Goal: Find specific fact: Find specific fact

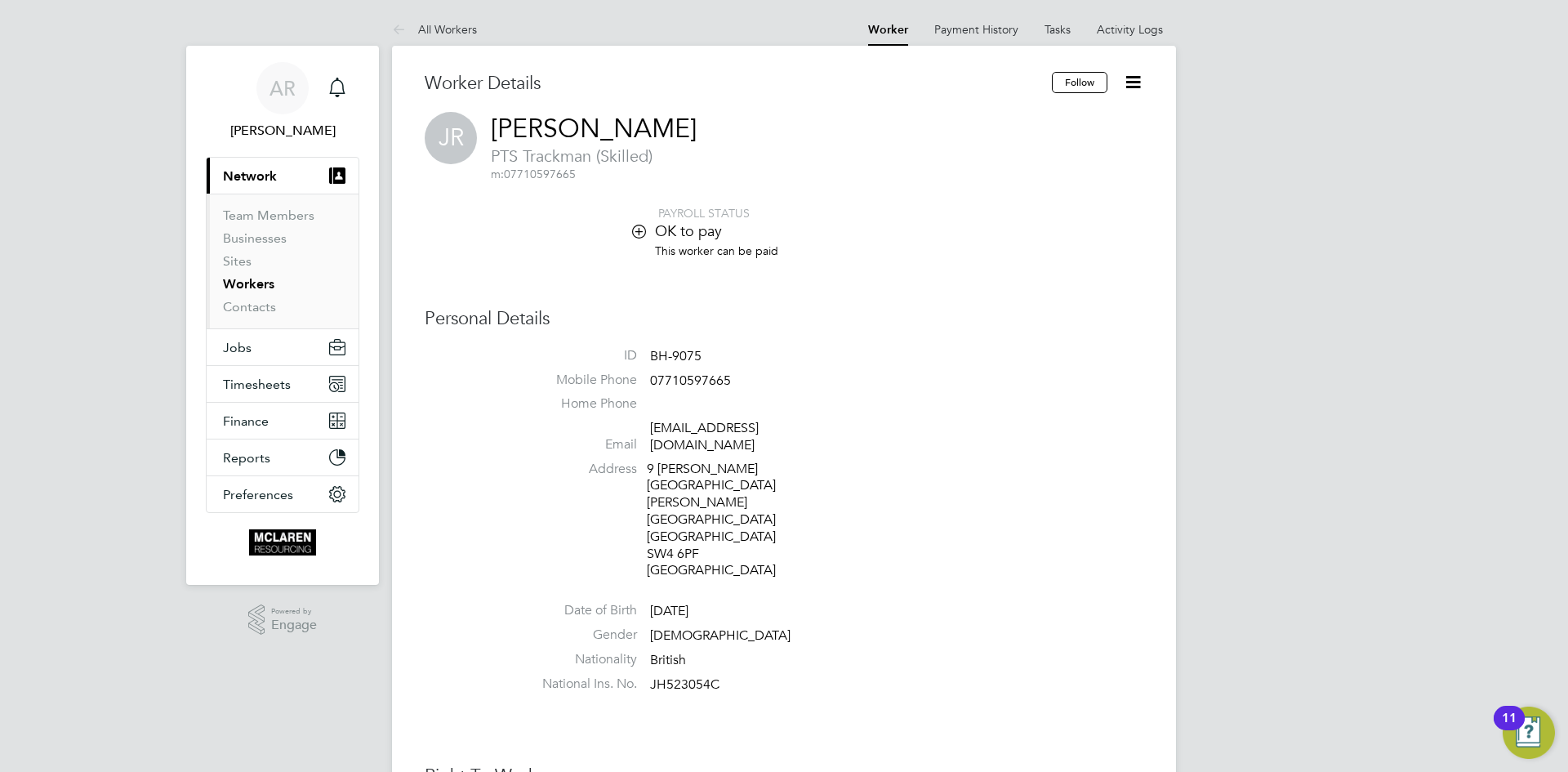
drag, startPoint x: 257, startPoint y: 282, endPoint x: 319, endPoint y: 289, distance: 62.4
click at [257, 282] on link "Workers" at bounding box center [248, 284] width 51 height 15
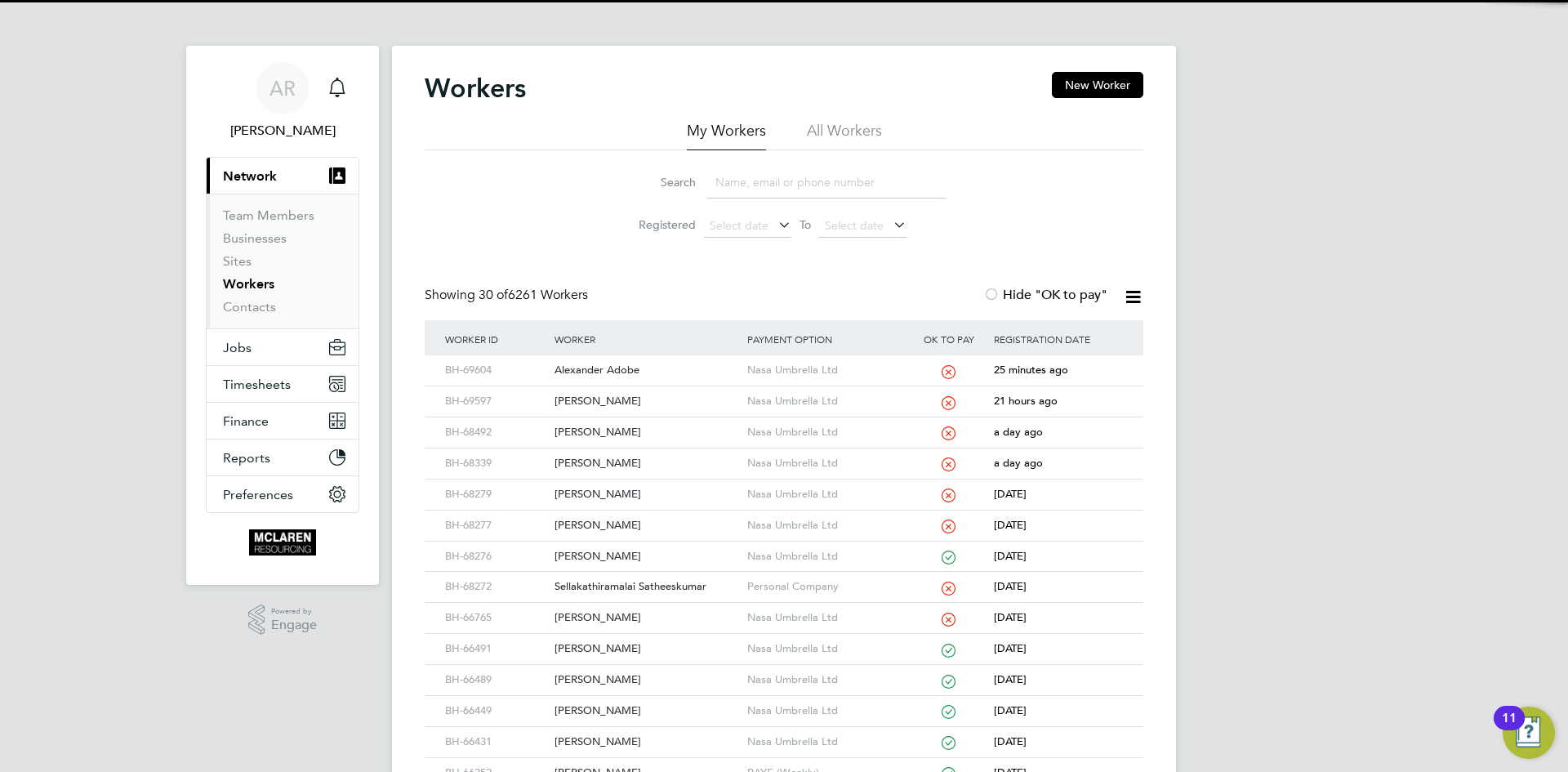
click at [752, 184] on input at bounding box center [826, 183] width 238 height 32
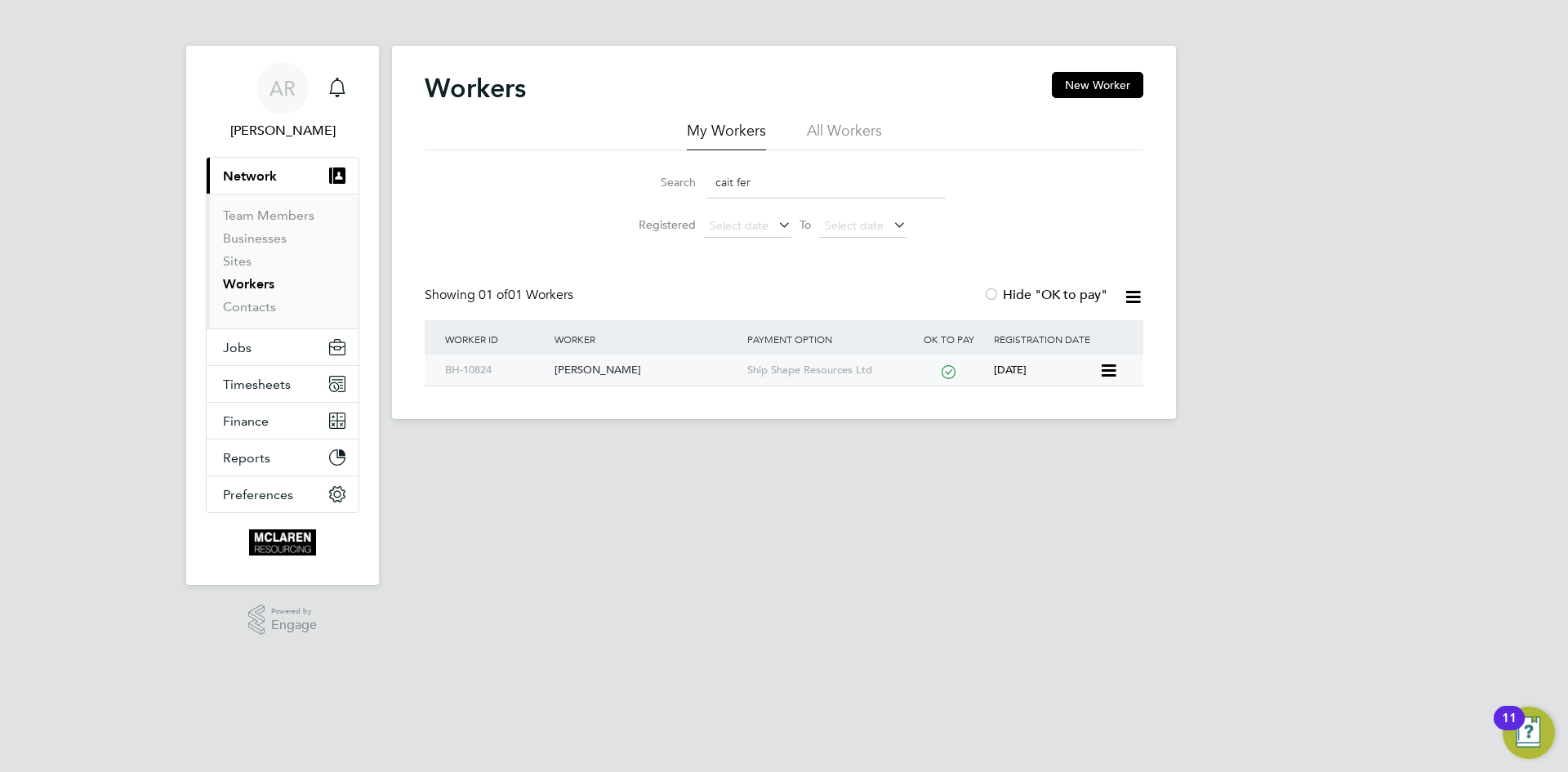
type input "cait fer"
click at [640, 373] on div "[PERSON_NAME]" at bounding box center [646, 370] width 192 height 30
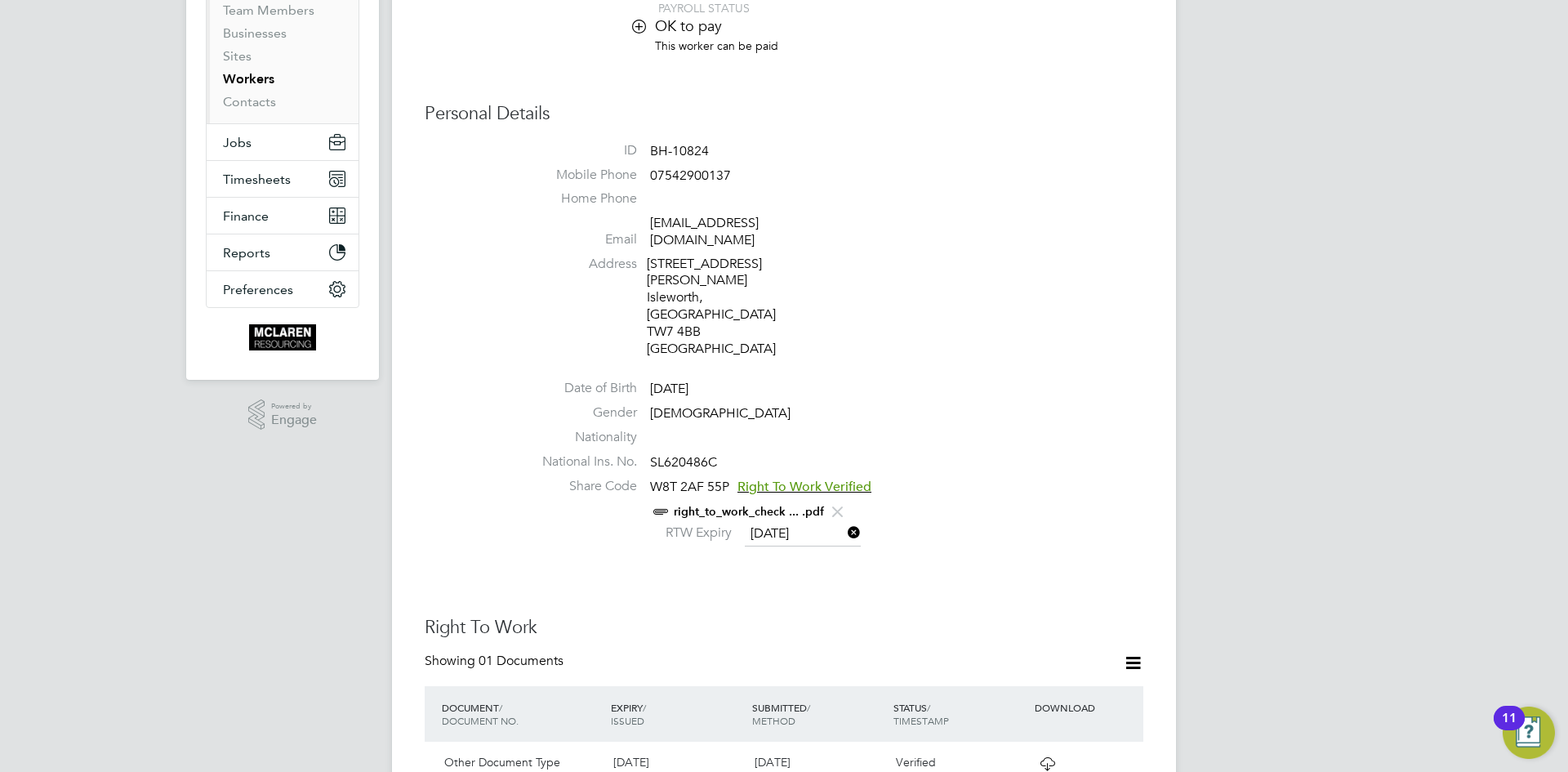
scroll to position [409, 0]
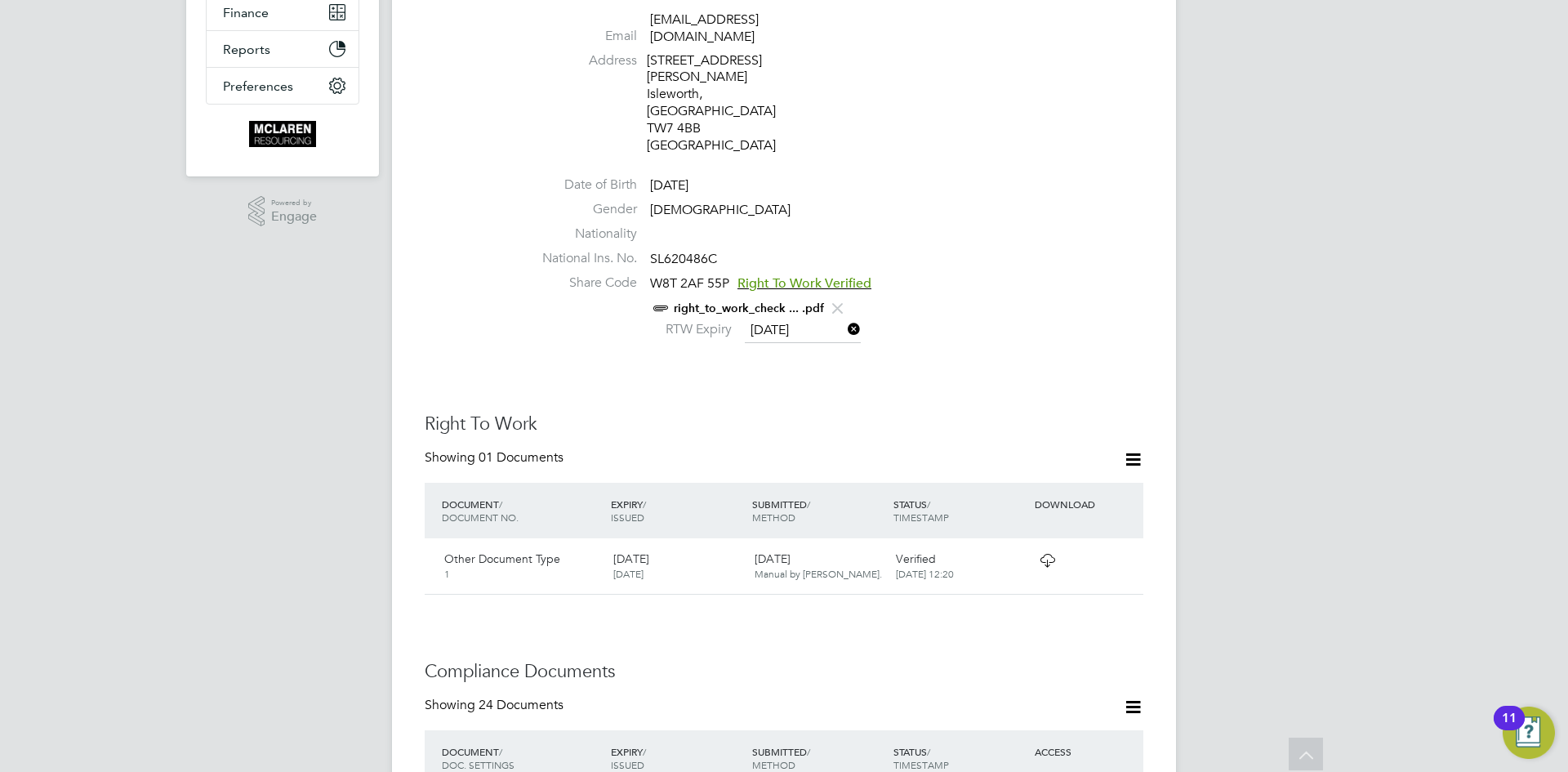
click at [1049, 554] on icon at bounding box center [1047, 561] width 20 height 13
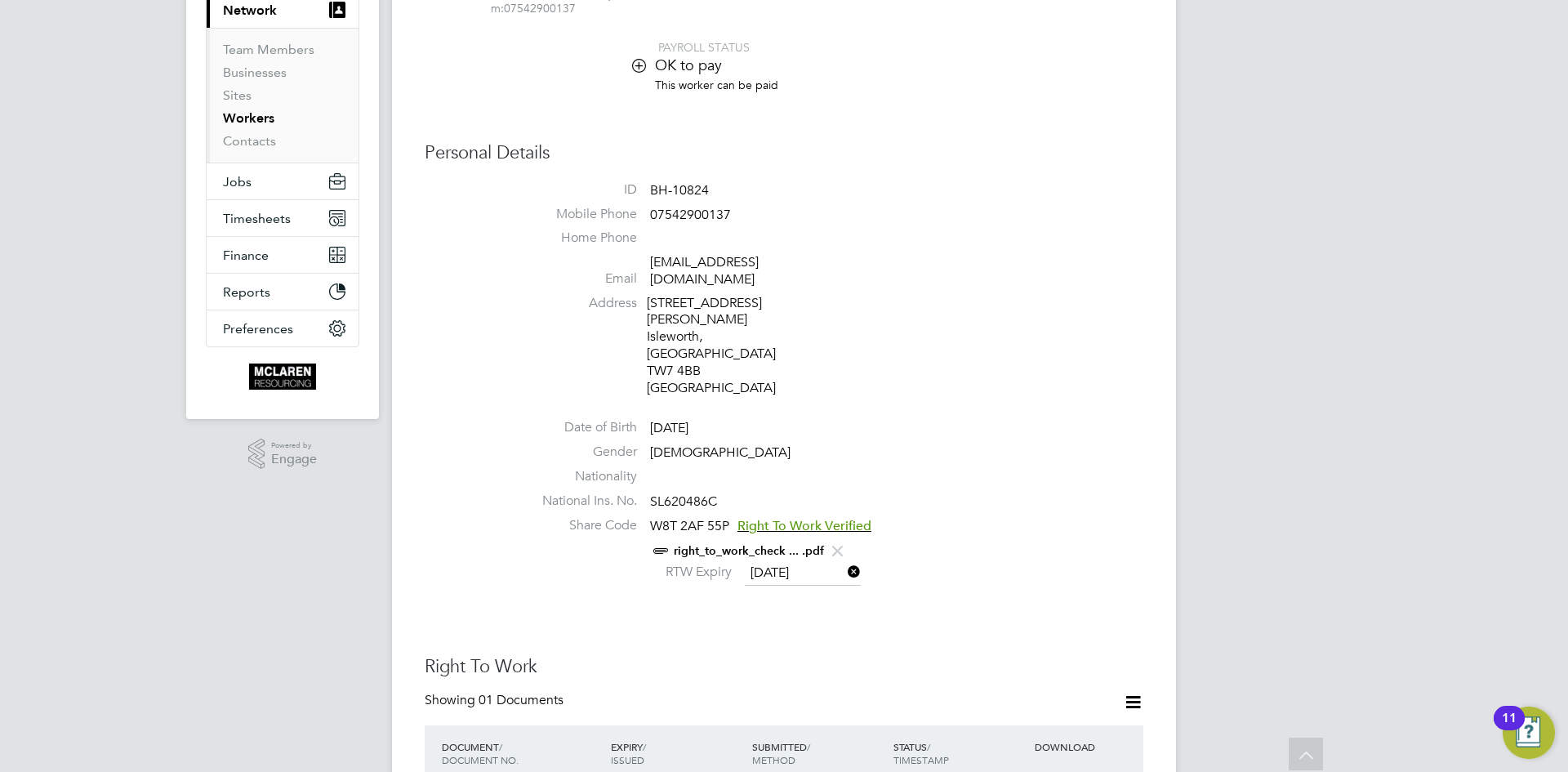
scroll to position [164, 0]
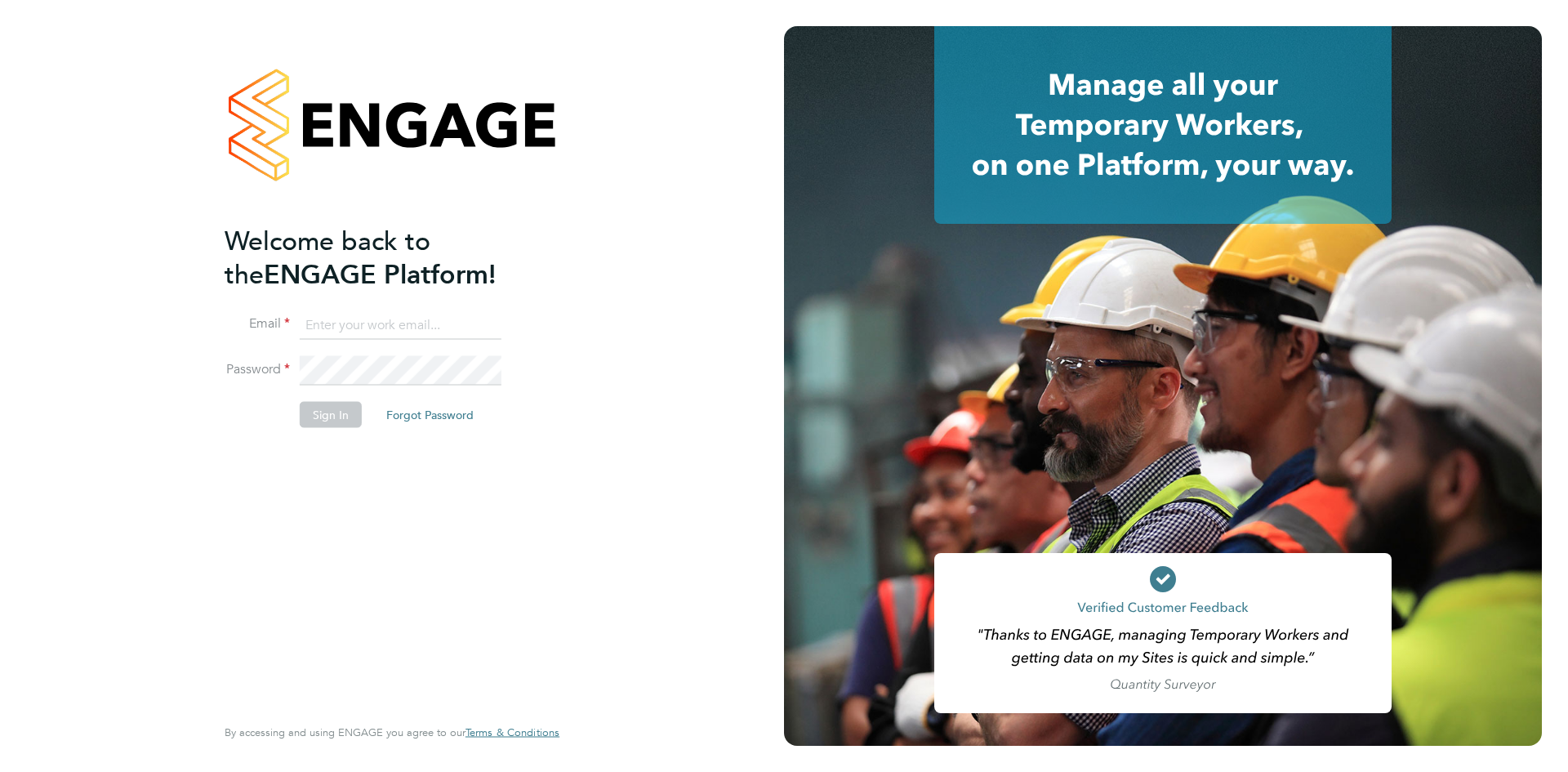
type input "arek.roziewicz@mclarenresourcing.co.uk"
click at [322, 416] on button "Sign In" at bounding box center [331, 415] width 62 height 26
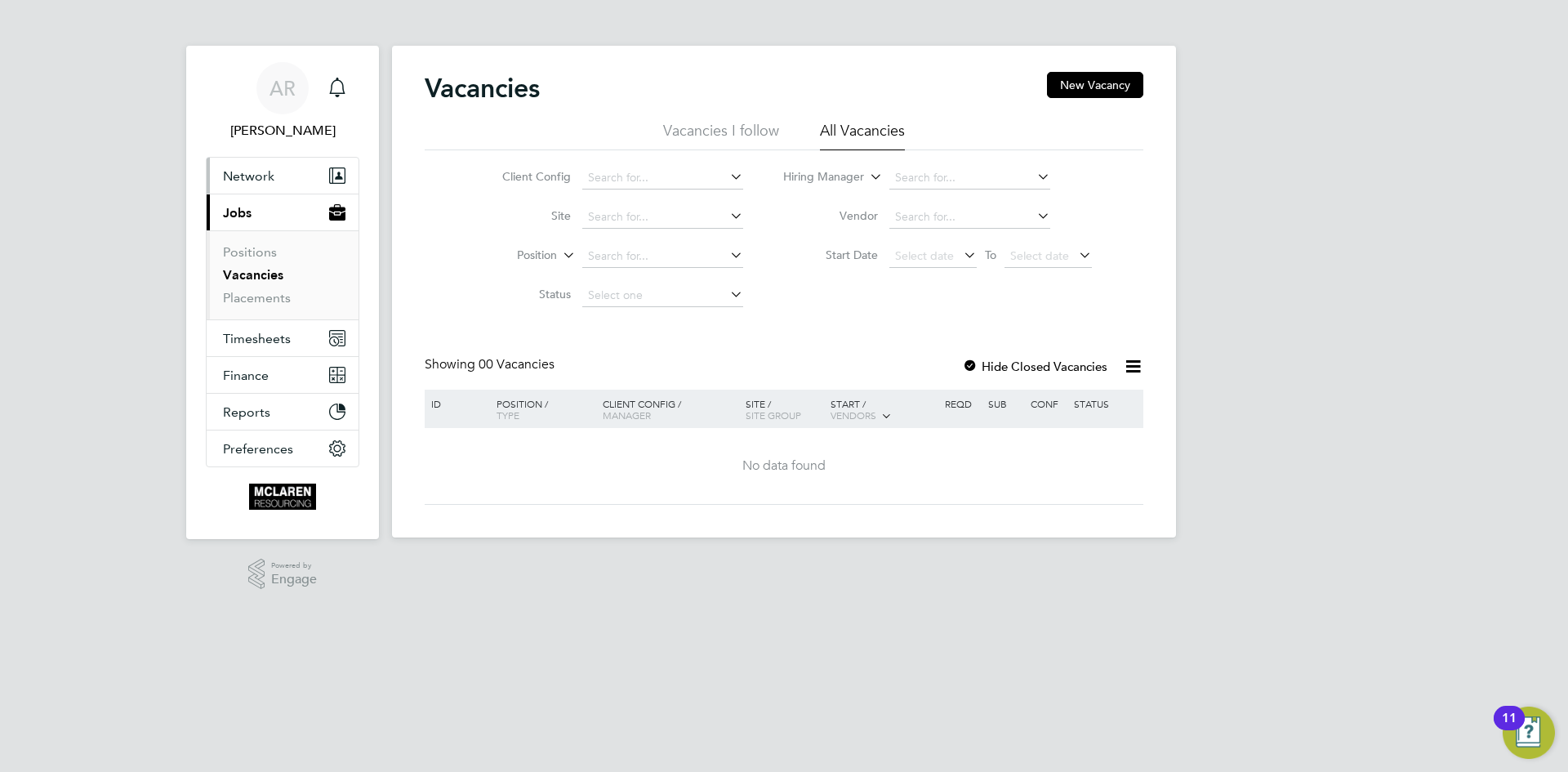
click at [254, 175] on span "Network" at bounding box center [248, 176] width 51 height 15
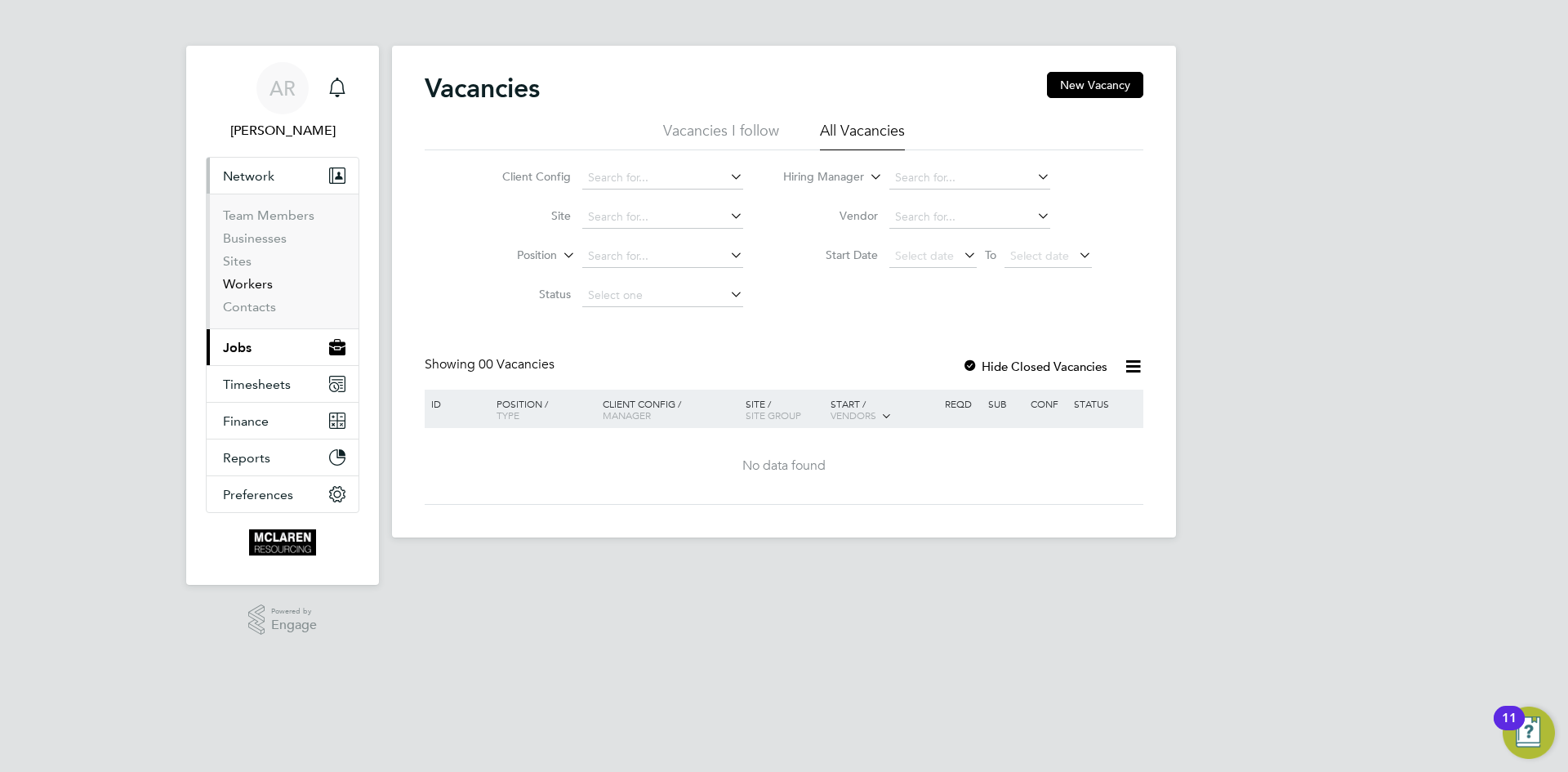
click at [252, 288] on link "Workers" at bounding box center [247, 284] width 49 height 15
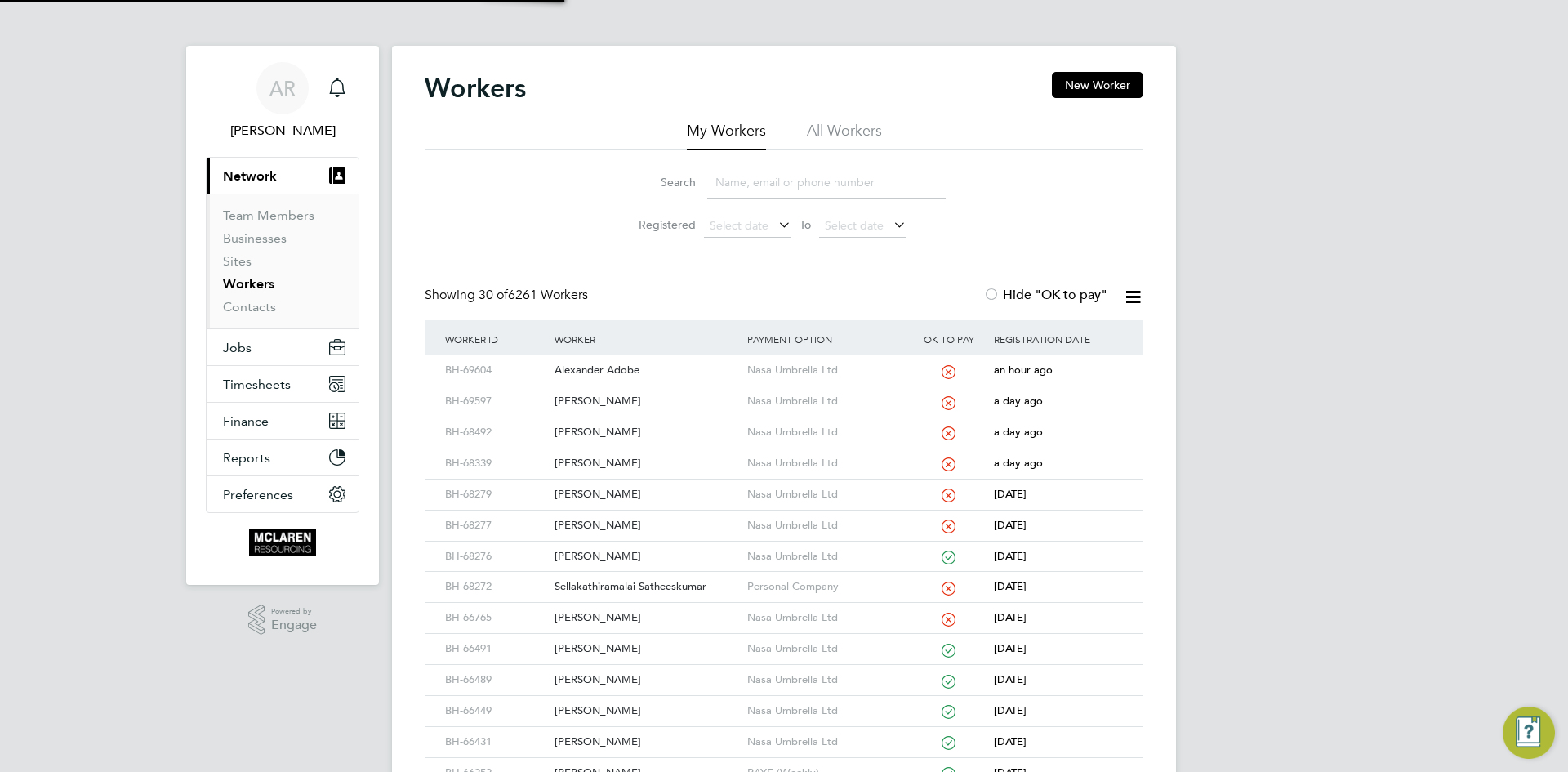
click at [752, 173] on input at bounding box center [826, 183] width 238 height 32
type input "cait fer"
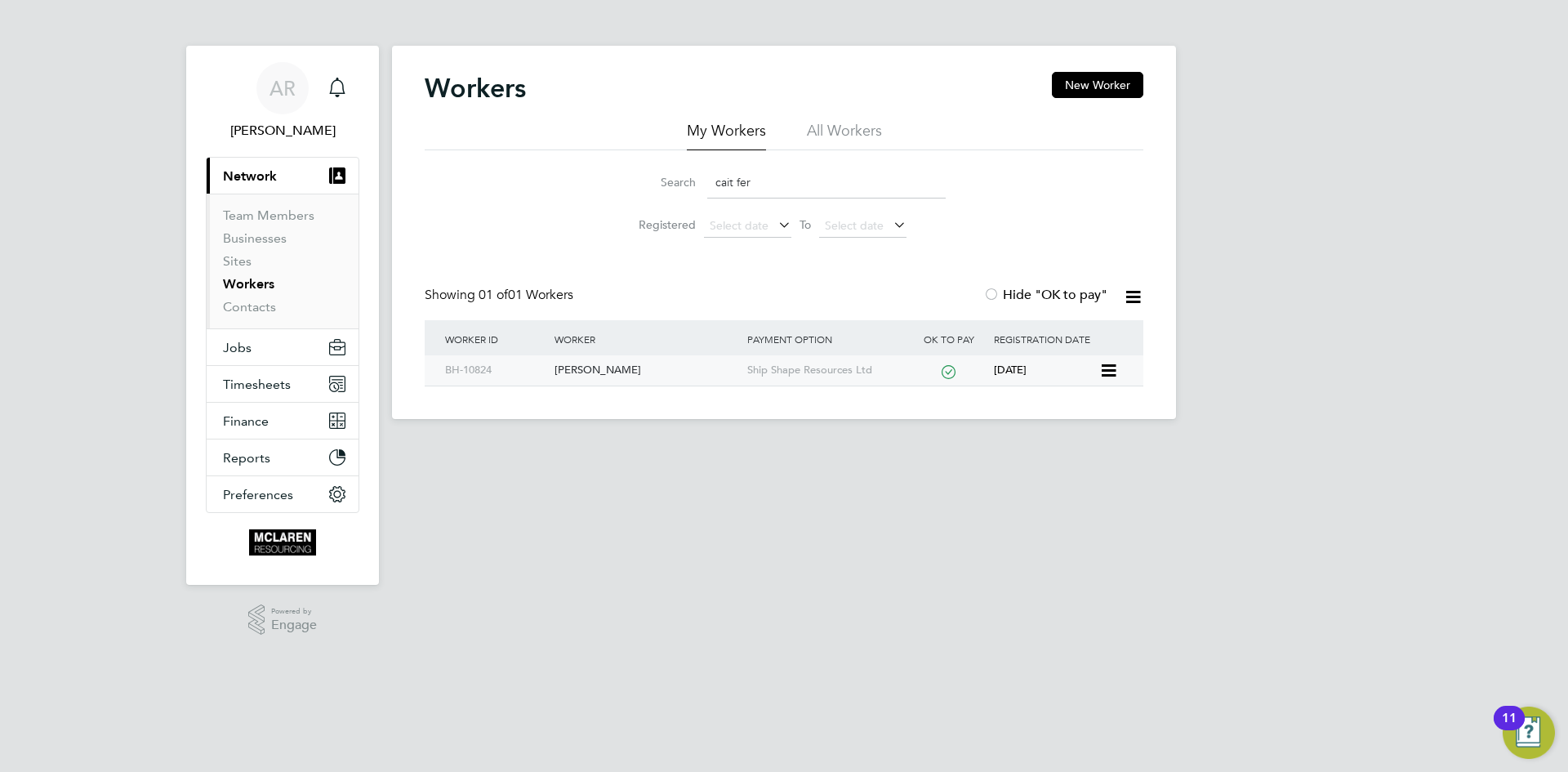
click at [607, 369] on div "[PERSON_NAME]" at bounding box center [646, 370] width 192 height 30
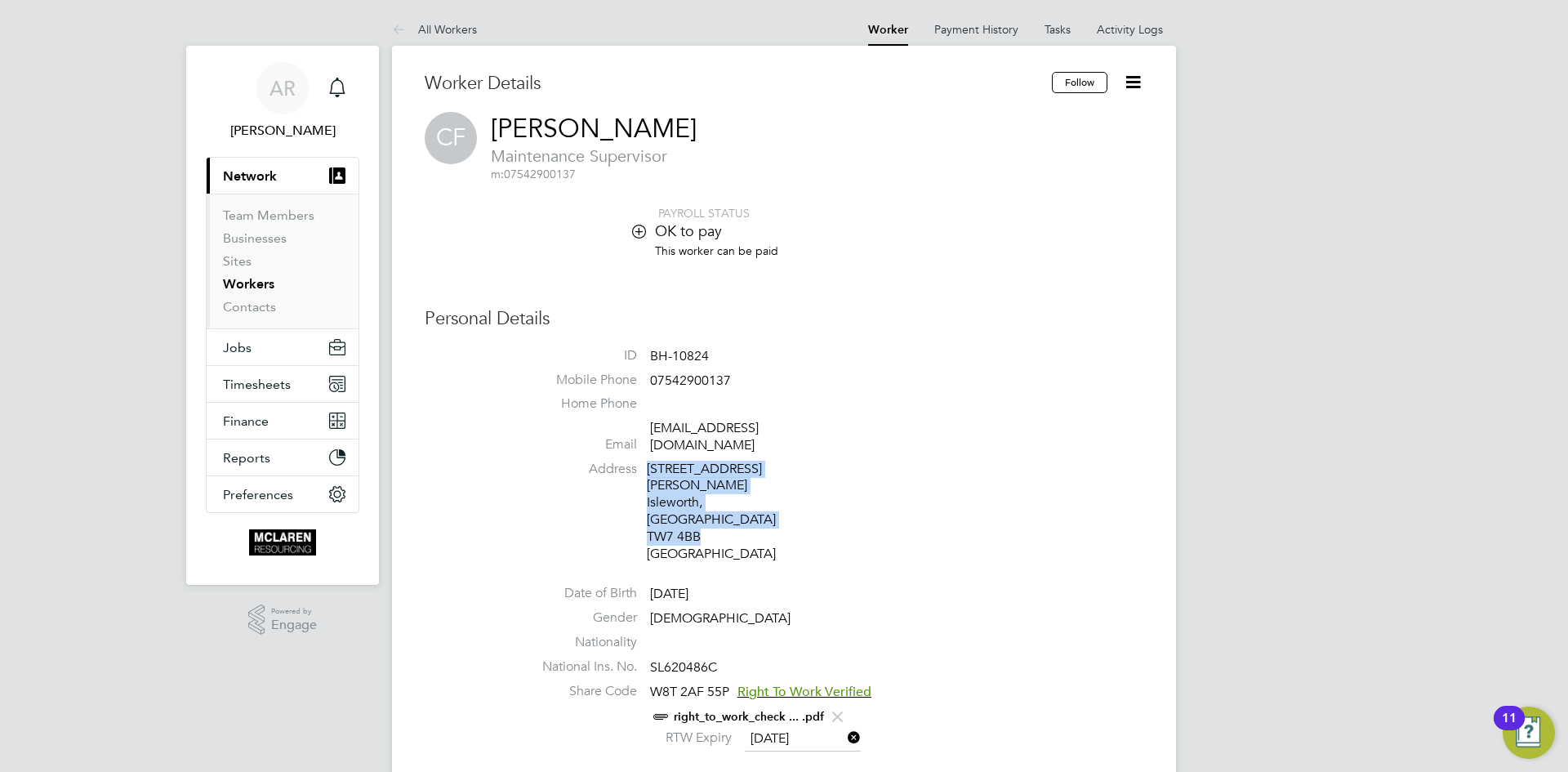
drag, startPoint x: 648, startPoint y: 450, endPoint x: 725, endPoint y: 498, distance: 90.7
click at [725, 498] on li "Address [STREET_ADDRESS][PERSON_NAME]" at bounding box center [833, 514] width 621 height 107
copy div "[STREET_ADDRESS][PERSON_NAME]"
click at [722, 461] on div "[STREET_ADDRESS][PERSON_NAME]" at bounding box center [724, 512] width 155 height 102
drag, startPoint x: 644, startPoint y: 451, endPoint x: 762, endPoint y: 454, distance: 118.0
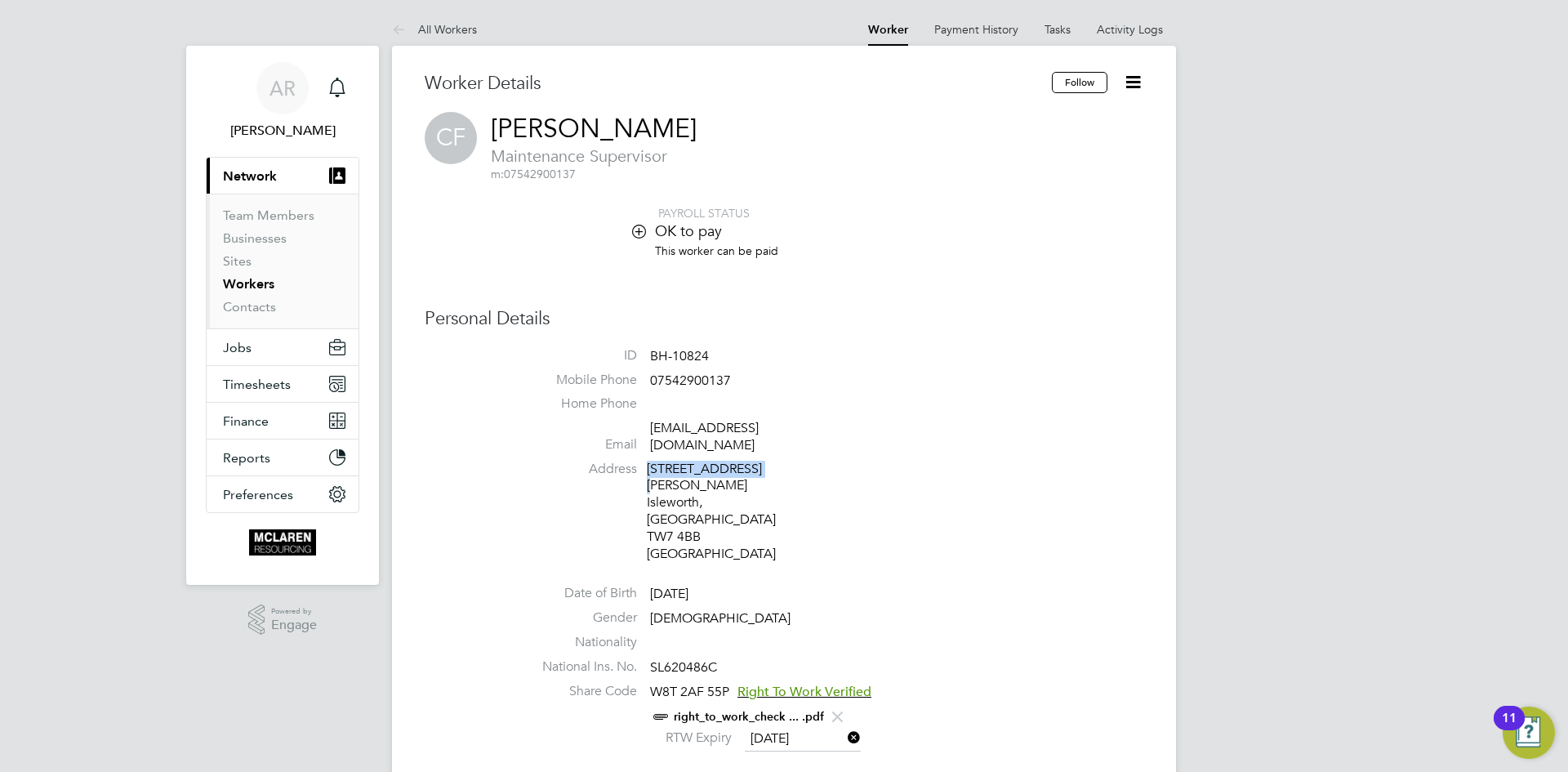
click at [762, 461] on li "Address [STREET_ADDRESS][PERSON_NAME]" at bounding box center [833, 514] width 621 height 107
copy div "[STREET_ADDRESS][PERSON_NAME]"
drag, startPoint x: 696, startPoint y: 470, endPoint x: 647, endPoint y: 463, distance: 49.5
click at [647, 463] on div "[STREET_ADDRESS][PERSON_NAME]" at bounding box center [724, 512] width 155 height 102
copy div "Isleworth"
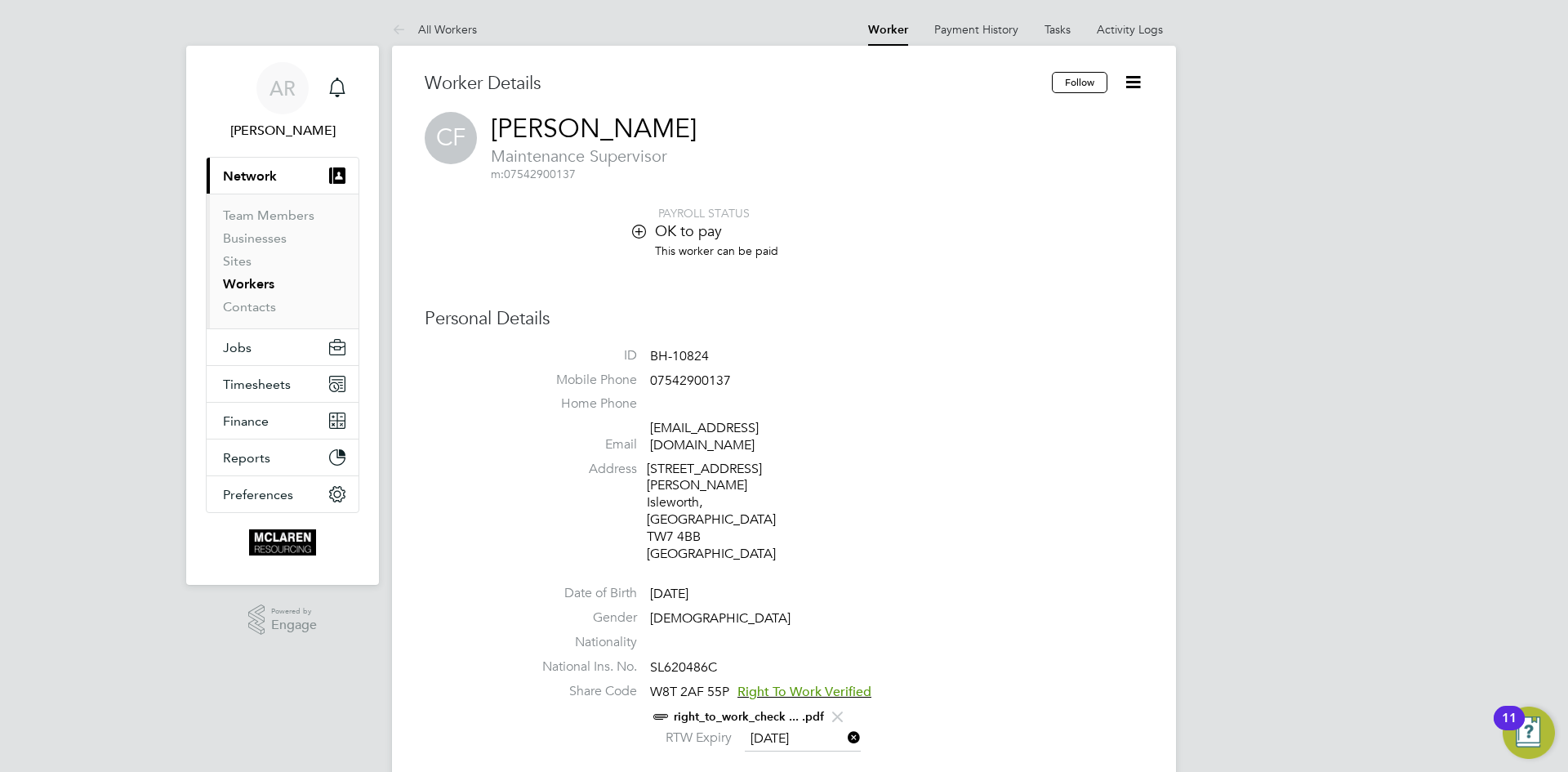
drag, startPoint x: 669, startPoint y: 511, endPoint x: 661, endPoint y: 509, distance: 8.2
click at [669, 511] on div "[STREET_ADDRESS][PERSON_NAME]" at bounding box center [724, 512] width 155 height 102
drag, startPoint x: 648, startPoint y: 503, endPoint x: 711, endPoint y: 507, distance: 63.1
click at [711, 507] on li "Address [STREET_ADDRESS][PERSON_NAME]" at bounding box center [833, 514] width 621 height 107
click at [697, 503] on div "[STREET_ADDRESS][PERSON_NAME]" at bounding box center [724, 512] width 155 height 102
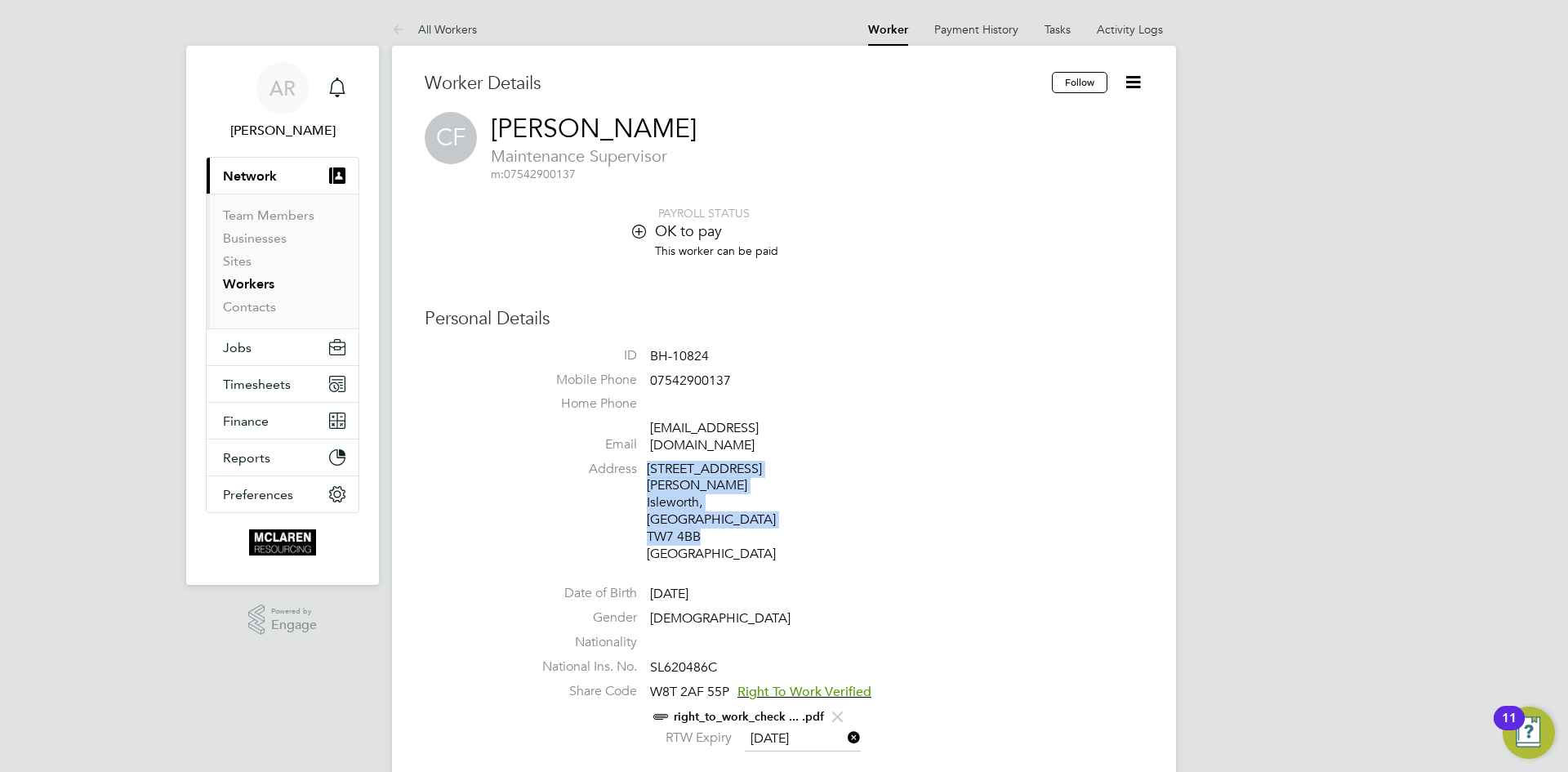
click at [697, 503] on div "[STREET_ADDRESS][PERSON_NAME]" at bounding box center [724, 512] width 155 height 102
